Goal: Transaction & Acquisition: Purchase product/service

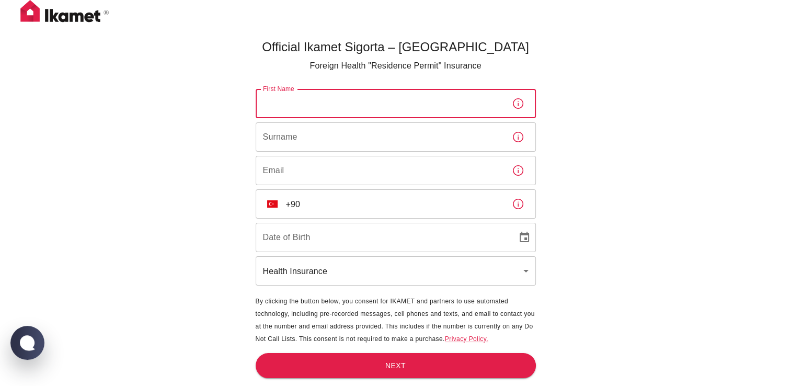
click at [284, 115] on input "First Name" at bounding box center [380, 103] width 248 height 29
type input "Cem Huseyin"
type input "Irmak"
type input "cxi362@student.bham.ac.uk"
type input "18/03/2005"
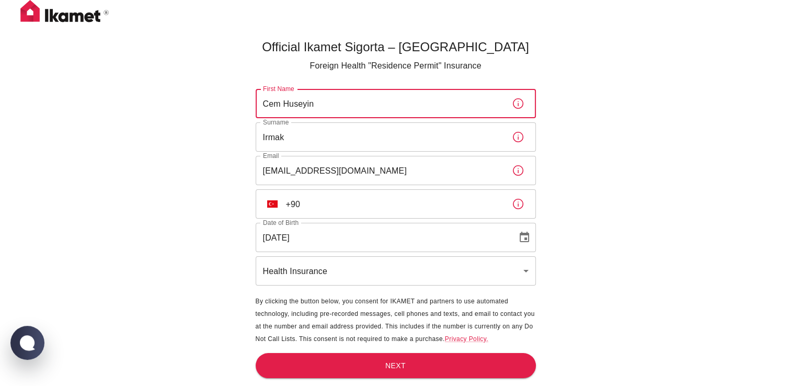
click at [337, 200] on input "+90" at bounding box center [394, 203] width 217 height 29
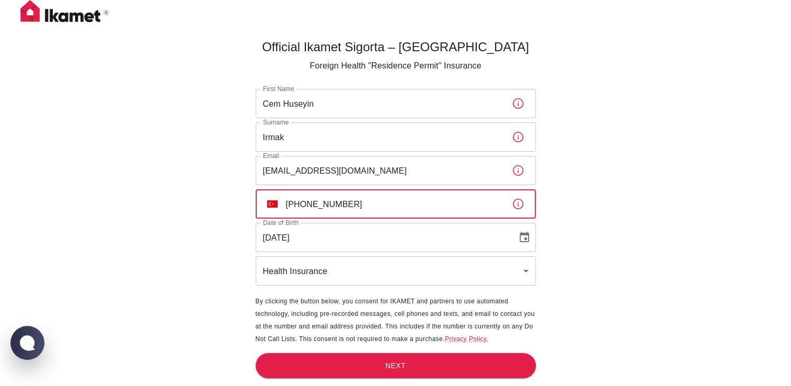
type input "+90 531 389 53 27"
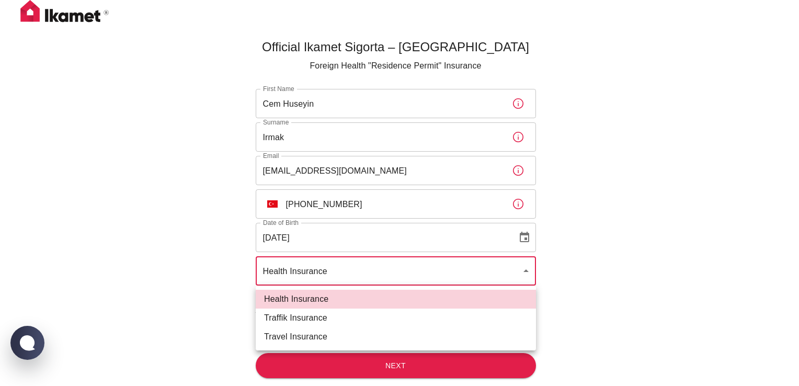
click at [324, 278] on body "Official Ikamet Sigorta – Turkey Foreign Health "Residence Permit" Insurance Fi…" at bounding box center [399, 210] width 799 height 420
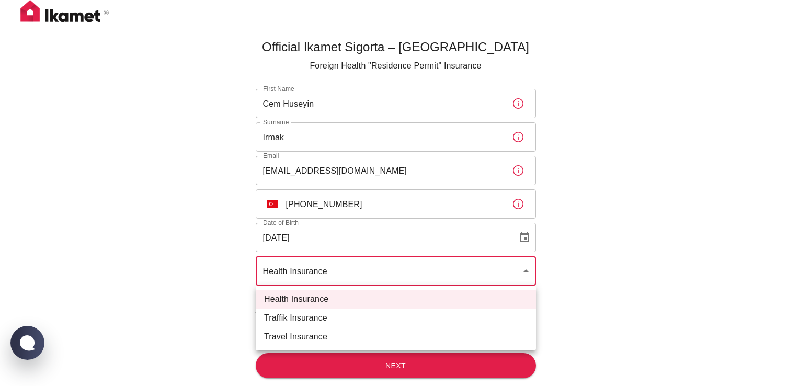
click at [230, 308] on div at bounding box center [399, 193] width 799 height 386
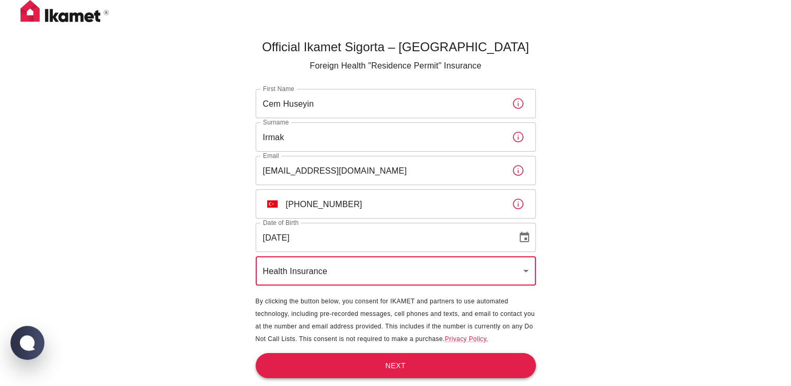
click at [326, 360] on button "Next" at bounding box center [396, 366] width 280 height 26
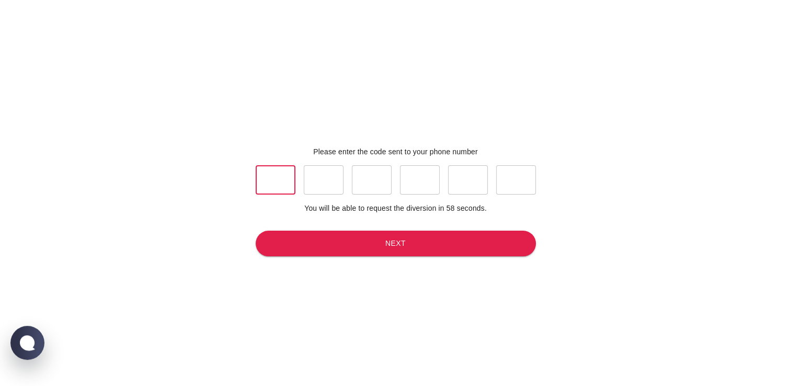
click at [261, 184] on input "text" at bounding box center [276, 179] width 40 height 29
type input "4"
type input "1"
type input "8"
type input "1"
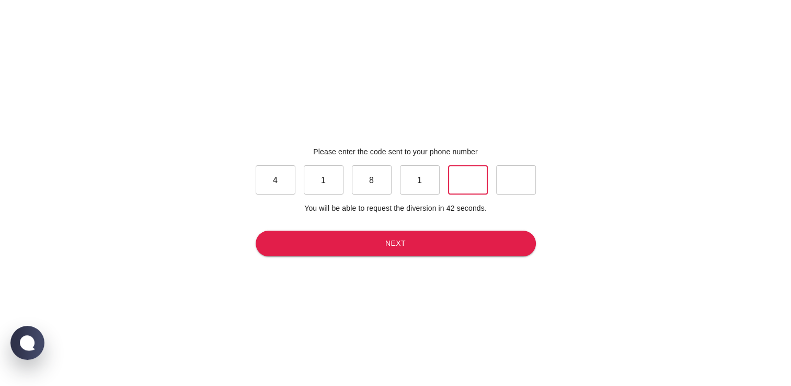
type input "3"
type input "9"
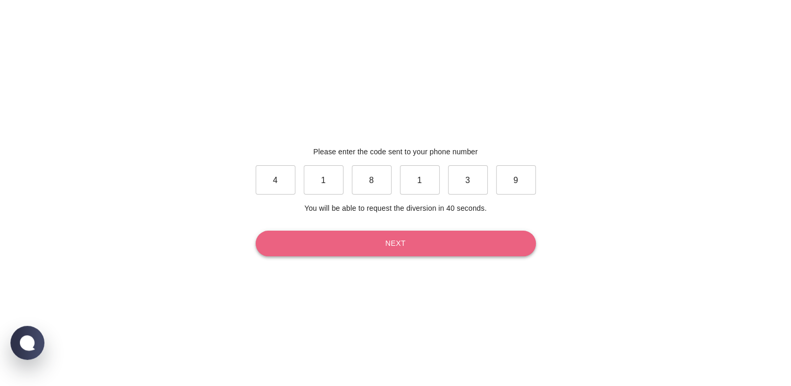
click at [328, 245] on button "Next" at bounding box center [396, 243] width 280 height 26
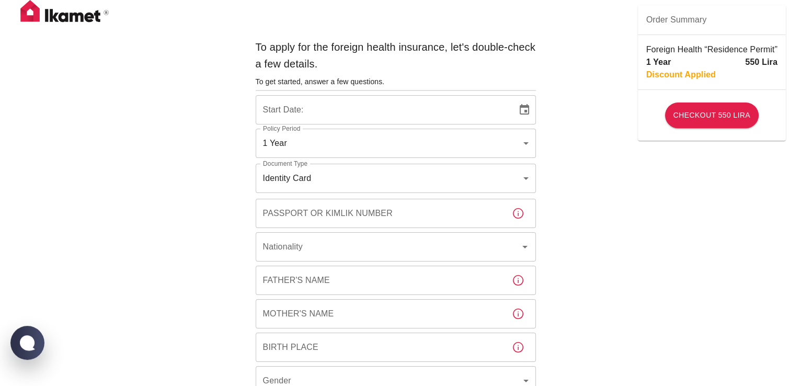
type input "b7343ef8-d55e-4554-96a8-76e30347e985"
type input "30/09/2025"
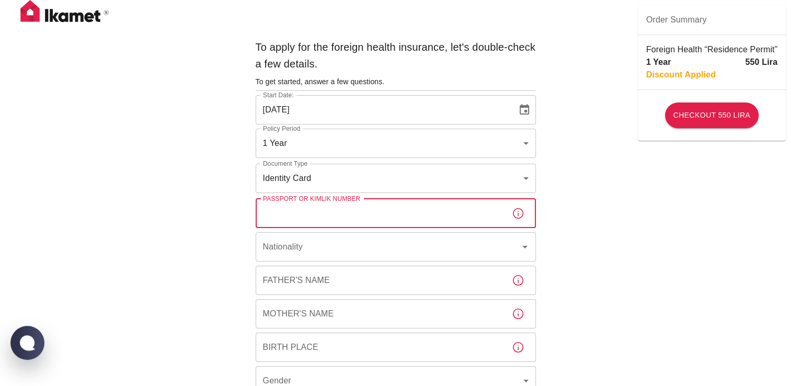
click at [345, 208] on input "Passport or Kimlik Number" at bounding box center [380, 213] width 248 height 29
type input "144460076"
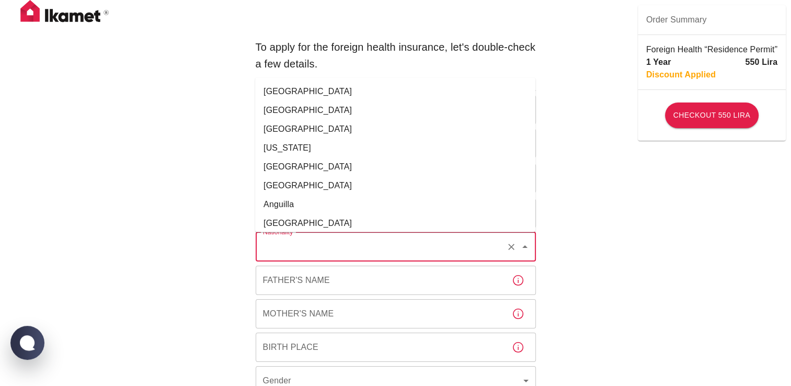
click at [343, 249] on input "Nationality" at bounding box center [380, 247] width 241 height 20
type input "b"
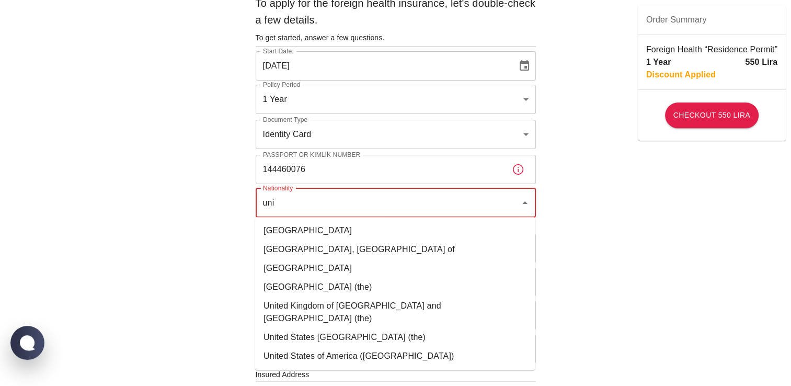
scroll to position [45, 0]
click at [312, 312] on li "United Kingdom of Great Britain and Northern Ireland (the)" at bounding box center [395, 310] width 280 height 31
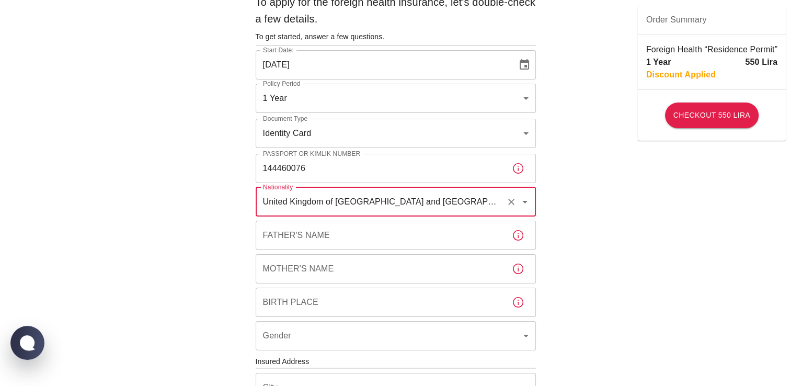
type input "United Kingdom of Great Britain and Northern Ireland (the)"
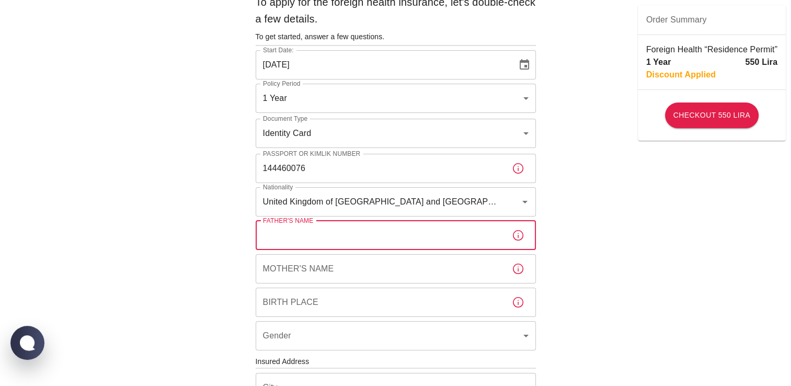
click at [302, 245] on input "Father's Name" at bounding box center [380, 235] width 248 height 29
type input "Selman"
type input "Tracy"
type input "London"
type input "male"
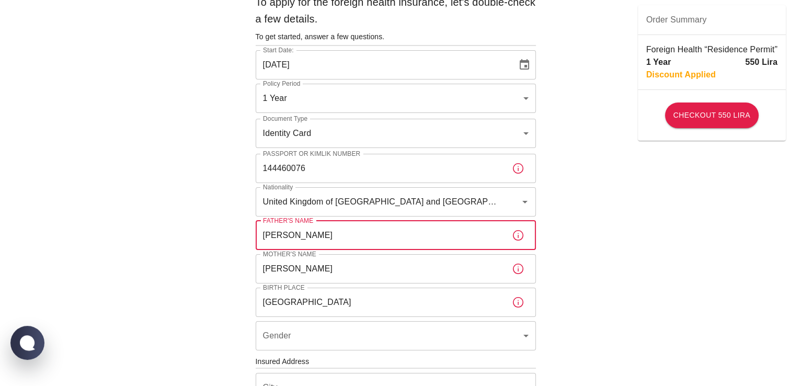
type input "İstanbul"
type input "Şişli"
type input "Ergenekon"
type input "Dolapdere Caddesi"
type input "190"
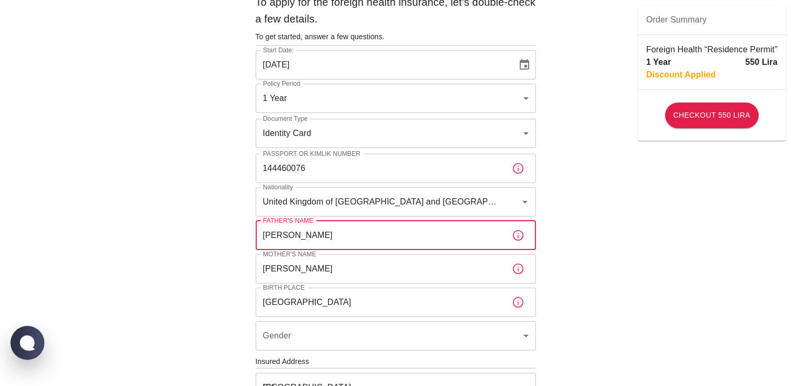
type input "6"
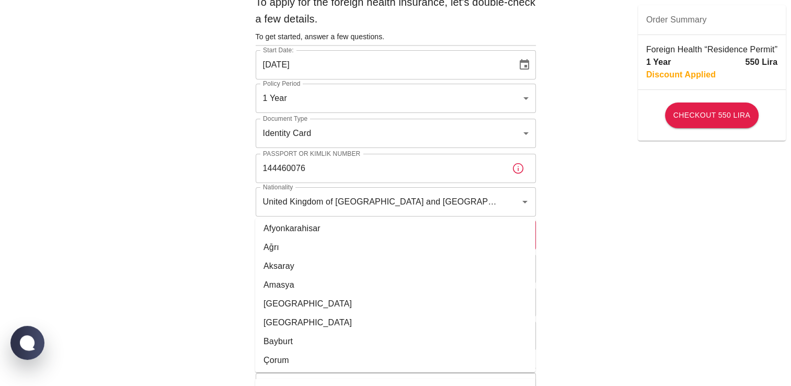
scroll to position [42, 0]
click at [216, 292] on div "To apply for the foreign health insurance, let's double-check a few details. To…" at bounding box center [395, 360] width 791 height 810
click at [174, 238] on div "To apply for the foreign health insurance, let's double-check a few details. To…" at bounding box center [395, 360] width 791 height 810
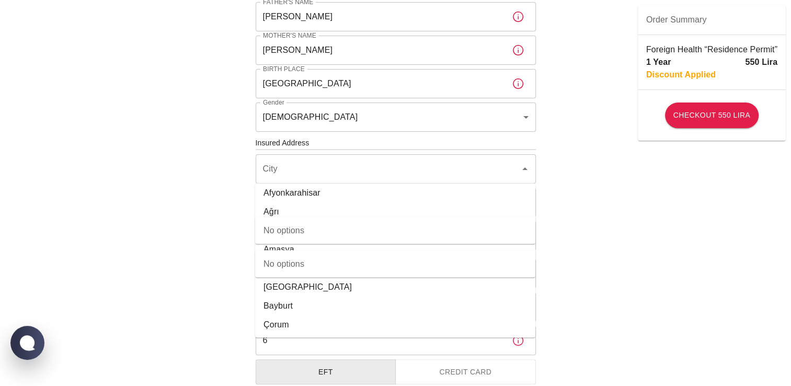
scroll to position [265, 0]
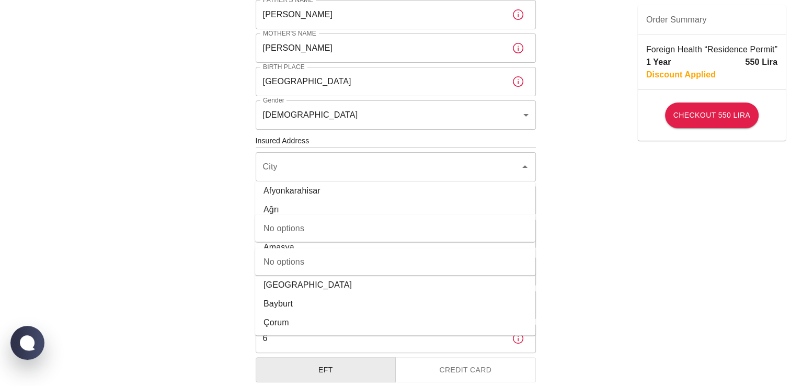
click at [638, 264] on div "To apply for the foreign health insurance, let's double-check a few details. To…" at bounding box center [395, 140] width 791 height 810
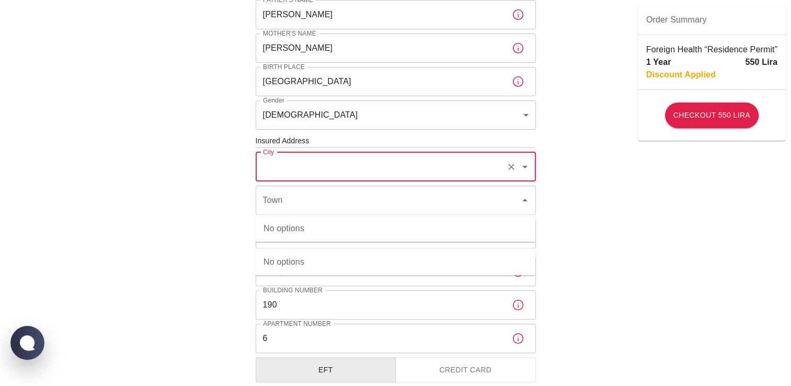
click at [299, 160] on input "City" at bounding box center [380, 167] width 241 height 20
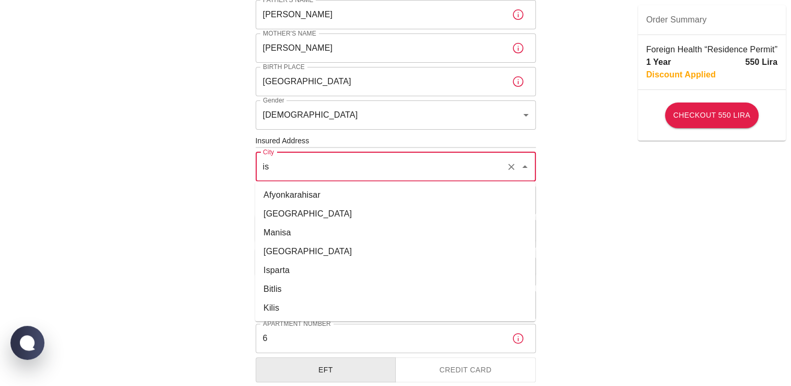
click at [307, 214] on li "İstanbul" at bounding box center [395, 213] width 280 height 19
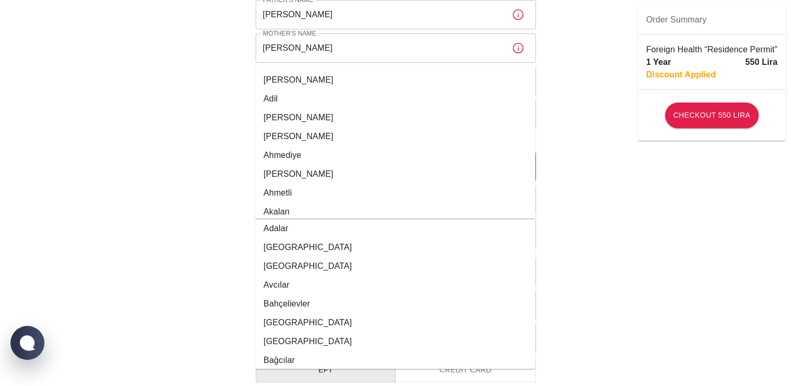
scroll to position [206, 0]
type input "İstanbul"
click at [213, 216] on div "To apply for the foreign health insurance, let's double-check a few details. To…" at bounding box center [395, 140] width 791 height 810
click at [379, 305] on li "Bahçelievler" at bounding box center [395, 303] width 280 height 19
type input "Bahçelievler"
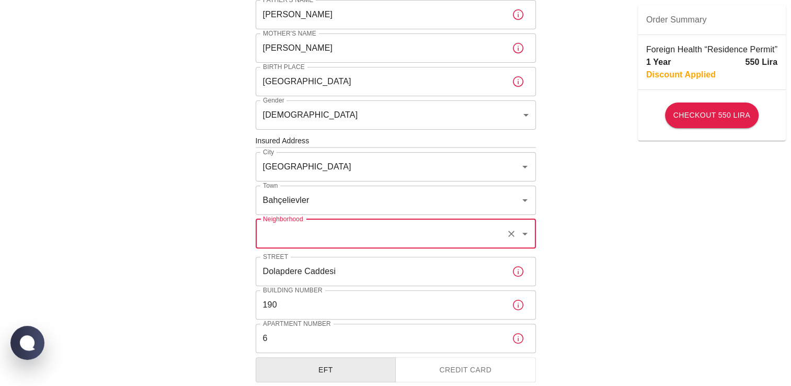
click at [334, 227] on input "Neighborhood" at bounding box center [380, 234] width 241 height 20
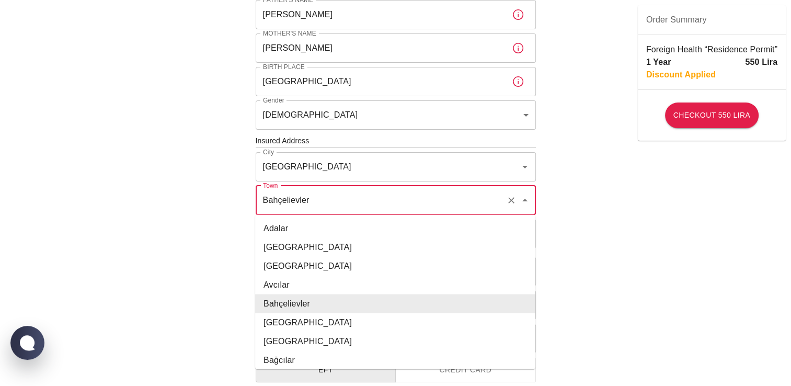
click at [324, 205] on input "Bahçelievler" at bounding box center [380, 200] width 241 height 20
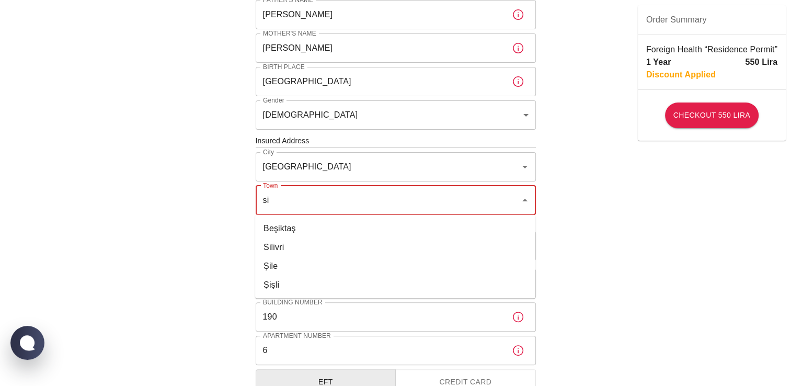
click at [285, 292] on li "Şişli" at bounding box center [395, 284] width 280 height 19
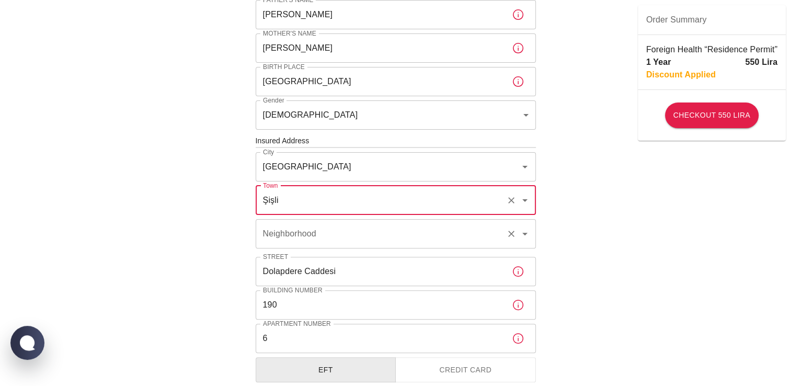
click at [296, 246] on div "Neighborhood" at bounding box center [396, 233] width 280 height 29
type input "Şişli"
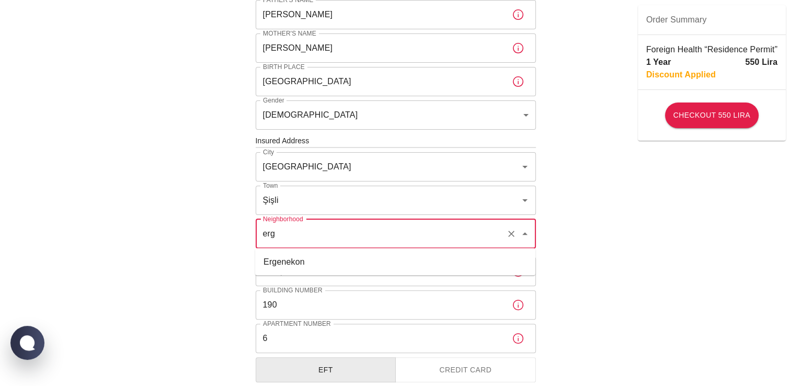
click at [308, 271] on ul "Ergenekon" at bounding box center [395, 261] width 280 height 27
click at [277, 260] on li "Ergenekon" at bounding box center [395, 261] width 280 height 19
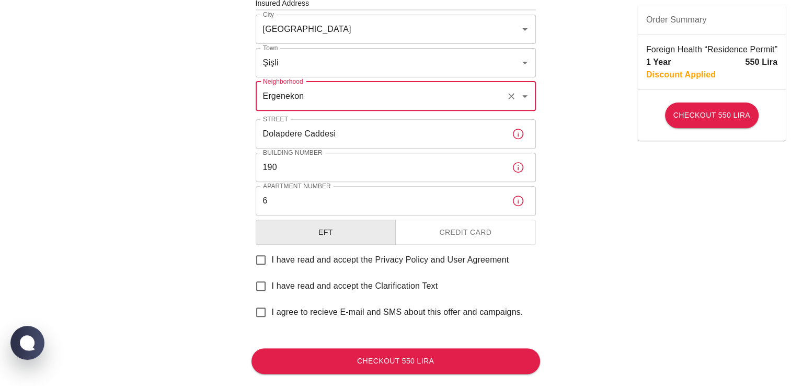
scroll to position [387, 0]
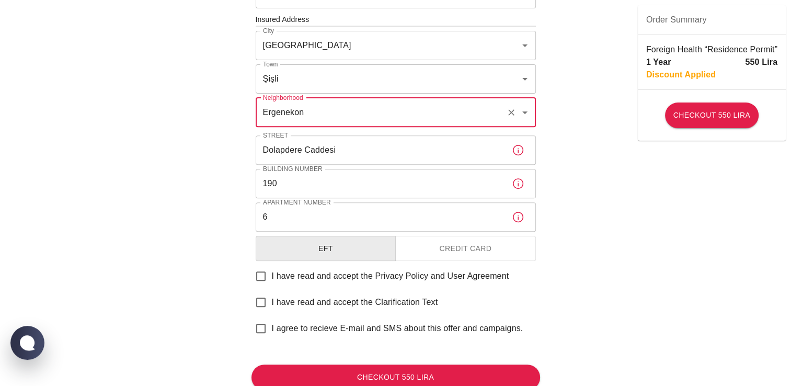
type input "Ergenekon"
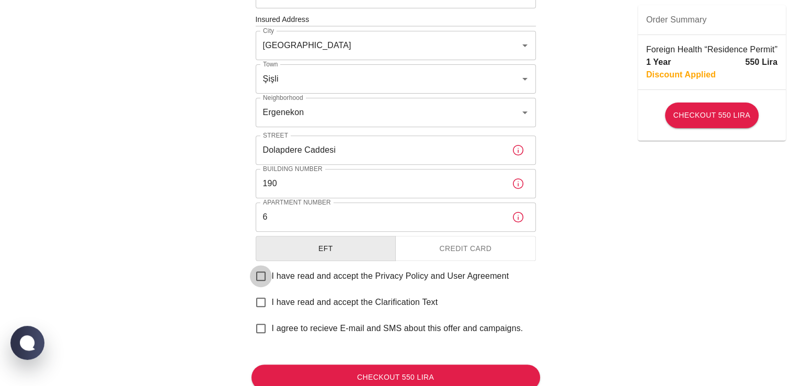
click at [262, 280] on input "I have read and accept the Privacy Policy and User Agreement" at bounding box center [261, 276] width 22 height 22
checkbox input "true"
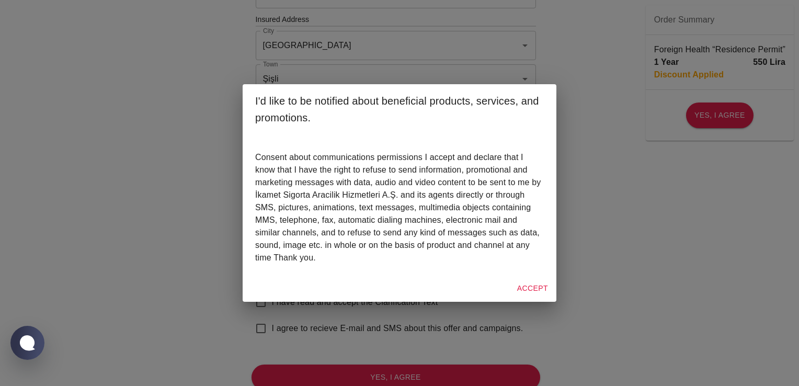
click at [552, 277] on div "Accept" at bounding box center [399, 288] width 314 height 28
click at [536, 282] on button "Accept" at bounding box center [532, 288] width 39 height 19
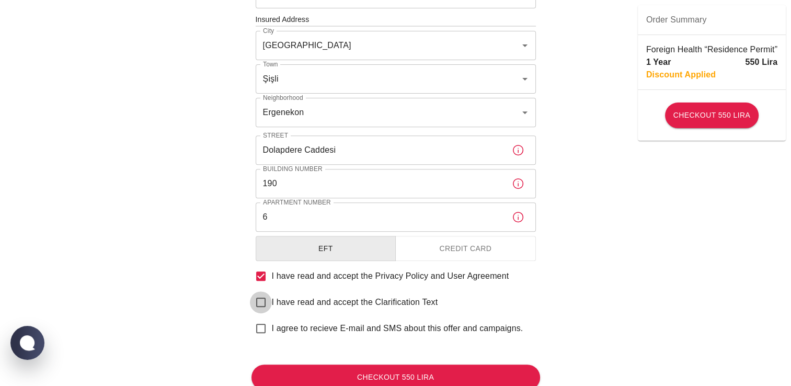
click at [264, 301] on input "I have read and accept the Clarification Text" at bounding box center [261, 302] width 22 height 22
checkbox input "true"
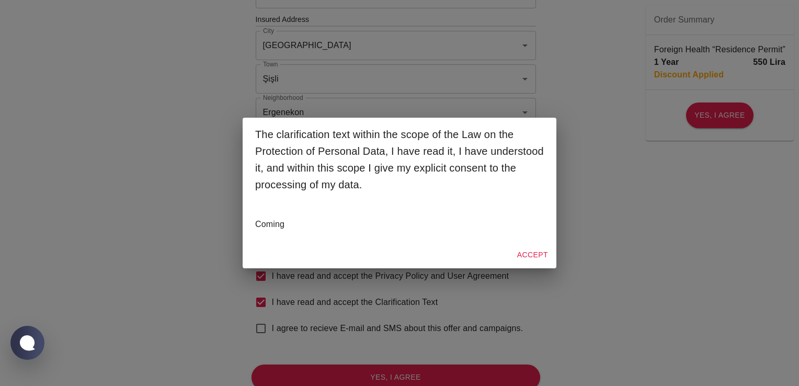
click at [525, 259] on button "Accept" at bounding box center [532, 254] width 39 height 19
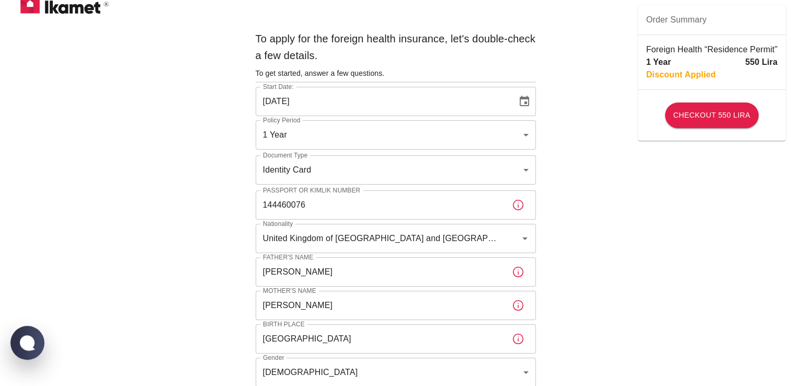
scroll to position [0, 0]
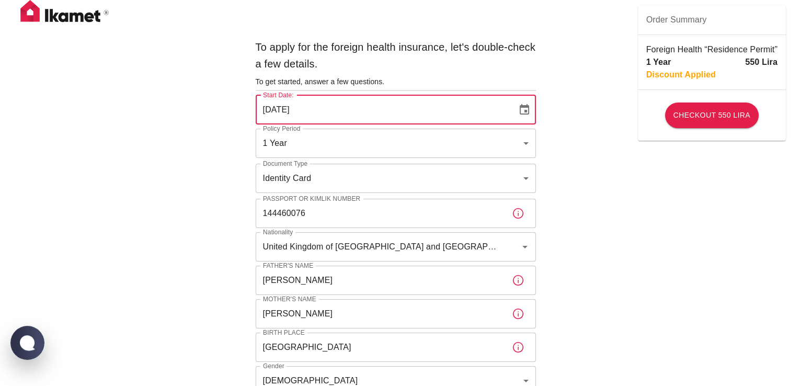
click at [313, 118] on input "30/09/2025" at bounding box center [383, 109] width 254 height 29
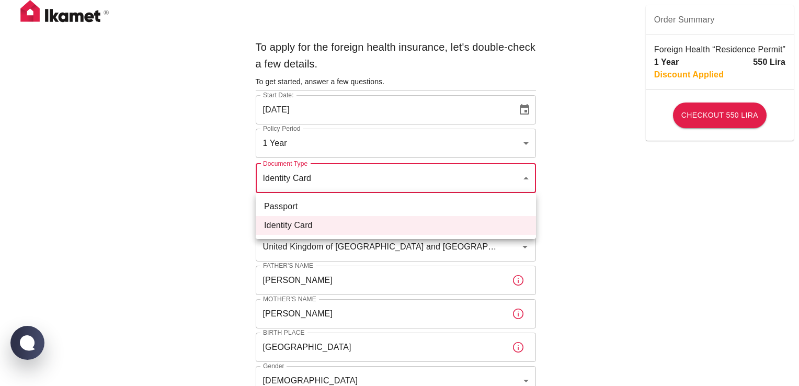
click at [283, 209] on li "Passport" at bounding box center [396, 206] width 280 height 19
type input "passport"
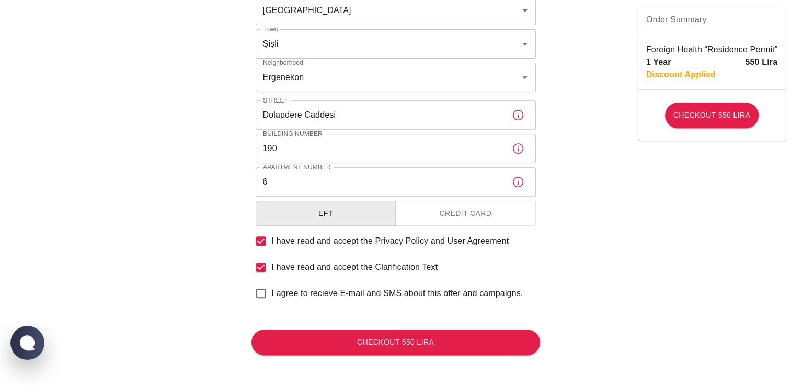
scroll to position [423, 0]
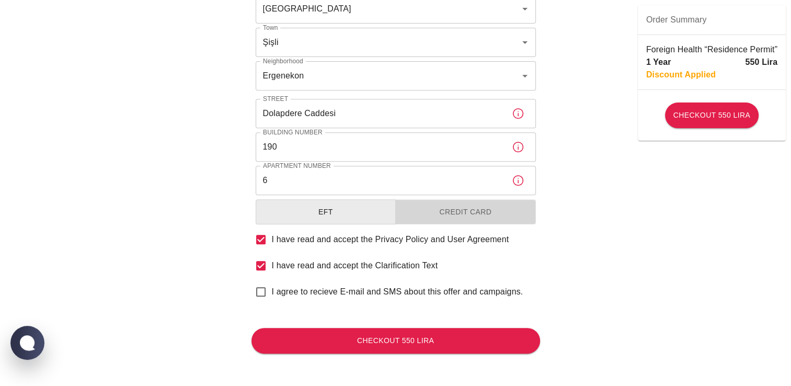
click at [489, 209] on button "Credit Card" at bounding box center [465, 212] width 141 height 26
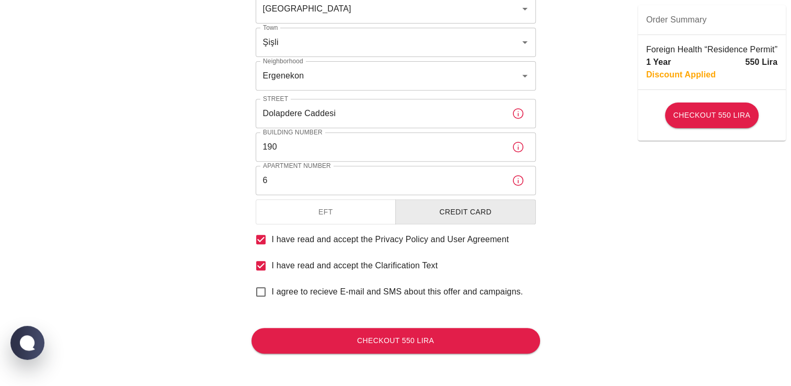
click at [388, 208] on button "EFT" at bounding box center [326, 212] width 141 height 26
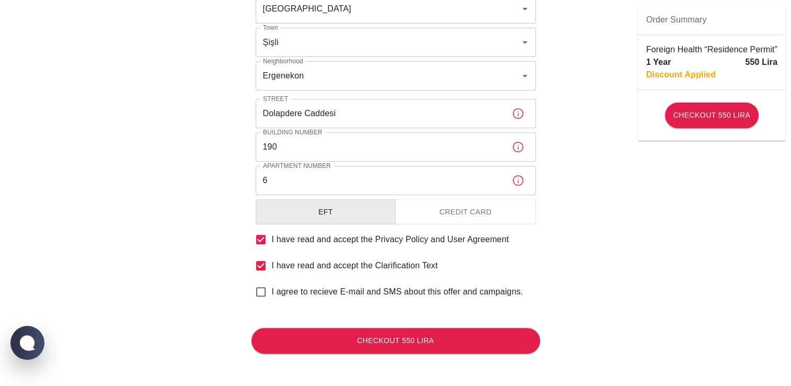
click at [468, 212] on button "Credit Card" at bounding box center [465, 212] width 141 height 26
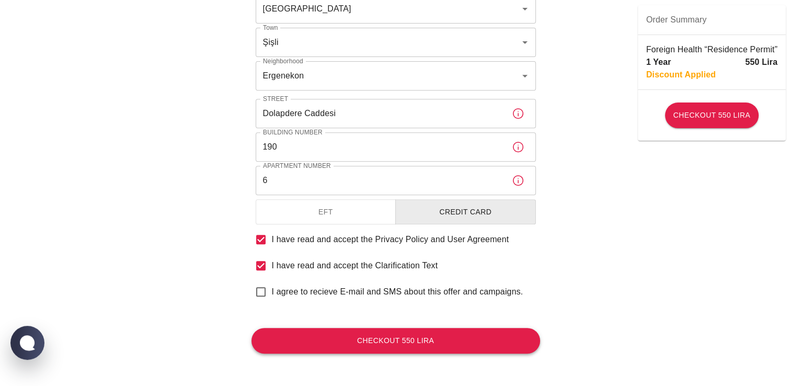
click at [440, 337] on button "Checkout 550 Lira" at bounding box center [395, 341] width 288 height 26
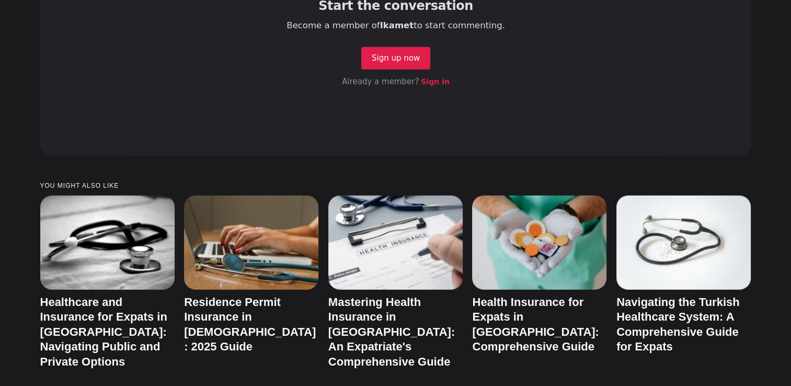
scroll to position [2901, 0]
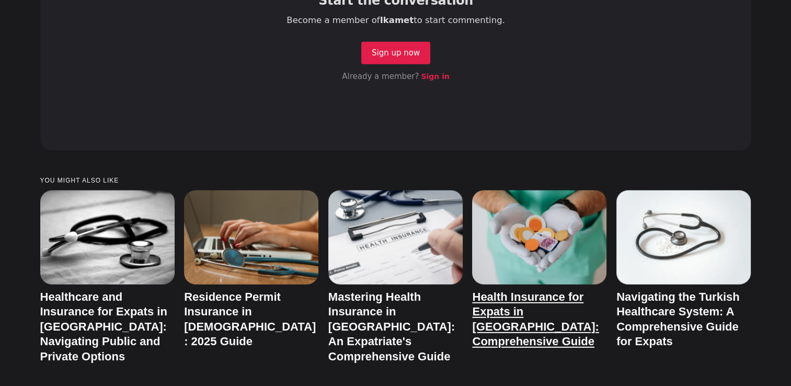
click at [562, 290] on link "Health Insurance for Expats in [GEOGRAPHIC_DATA]: Comprehensive Guide" at bounding box center [535, 319] width 126 height 58
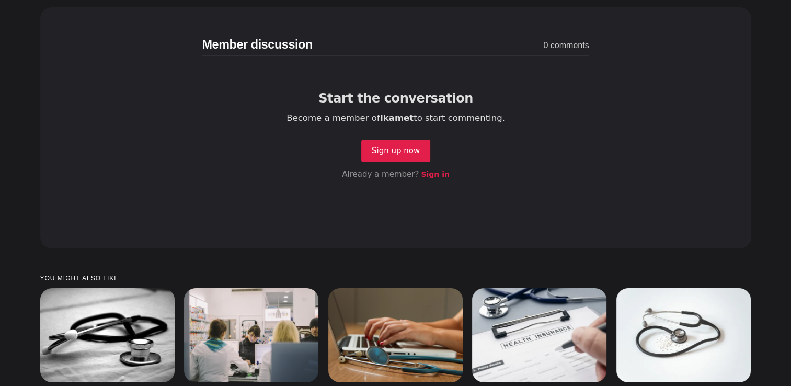
scroll to position [3523, 0]
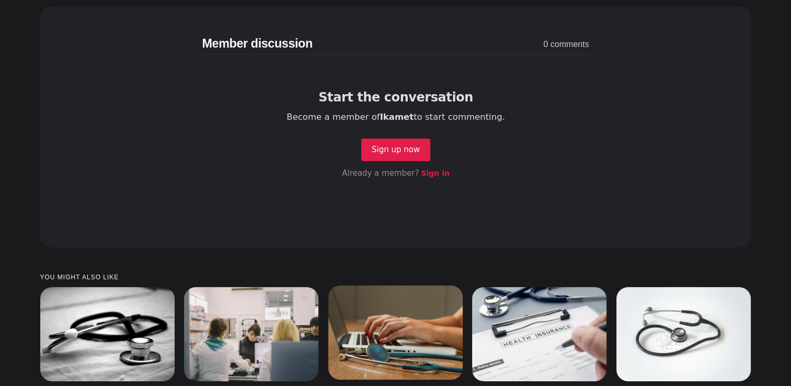
click at [387, 285] on img at bounding box center [395, 332] width 134 height 94
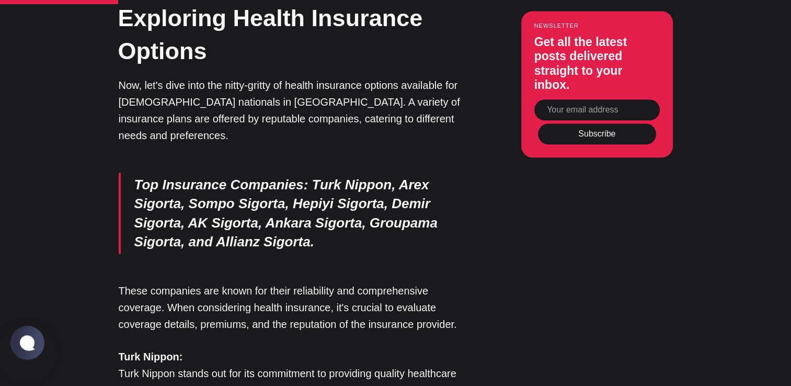
scroll to position [1278, 0]
